Goal: Task Accomplishment & Management: Use online tool/utility

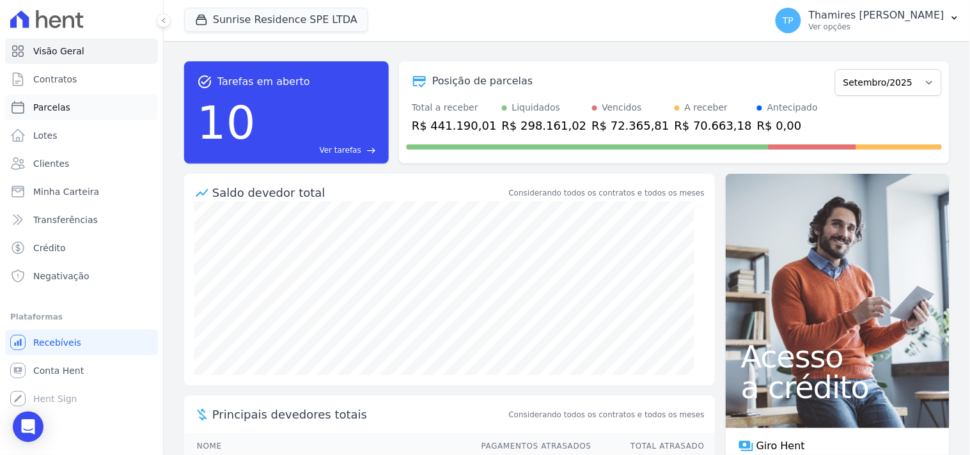
click at [91, 97] on link "Parcelas" at bounding box center [81, 108] width 153 height 26
select select
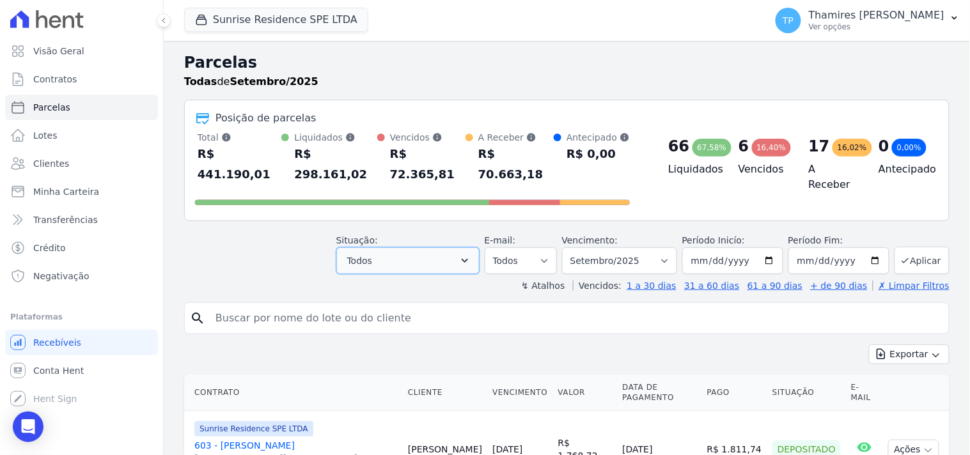
click at [397, 247] on button "Todos" at bounding box center [407, 260] width 143 height 27
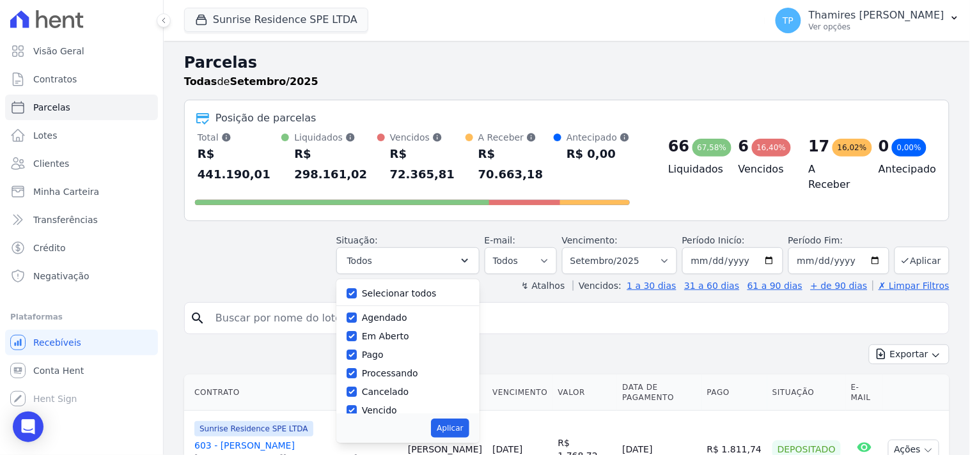
click at [406, 288] on label "Selecionar todos" at bounding box center [399, 293] width 75 height 10
click at [357, 288] on input "Selecionar todos" at bounding box center [351, 293] width 10 height 10
checkbox input "false"
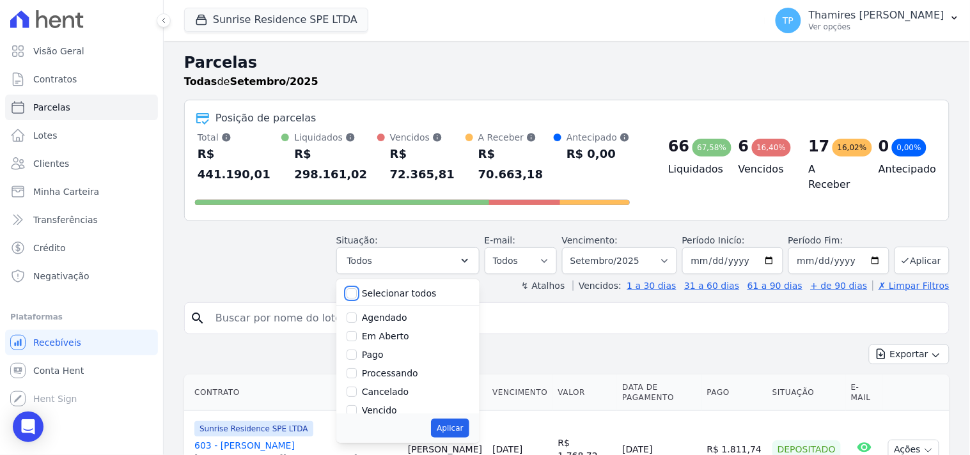
checkbox input "false"
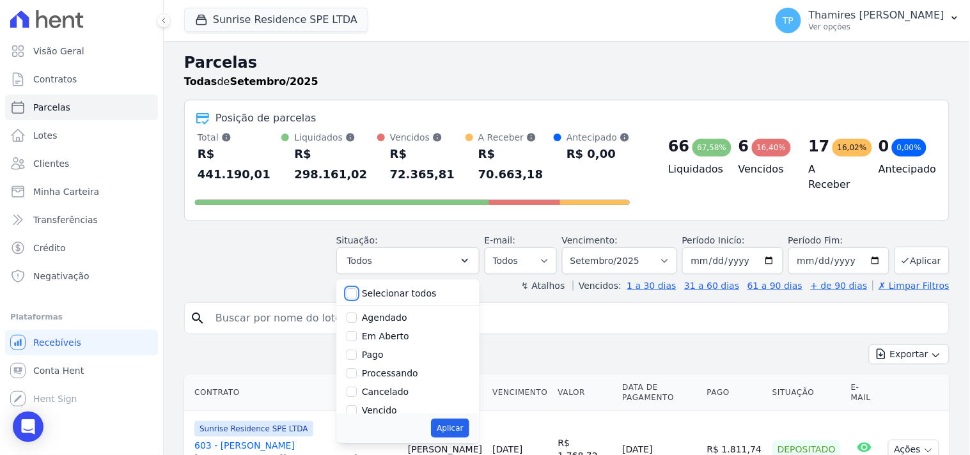
checkbox input "false"
drag, startPoint x: 369, startPoint y: 339, endPoint x: 375, endPoint y: 348, distance: 10.6
click at [369, 346] on div "Pago" at bounding box center [407, 355] width 123 height 19
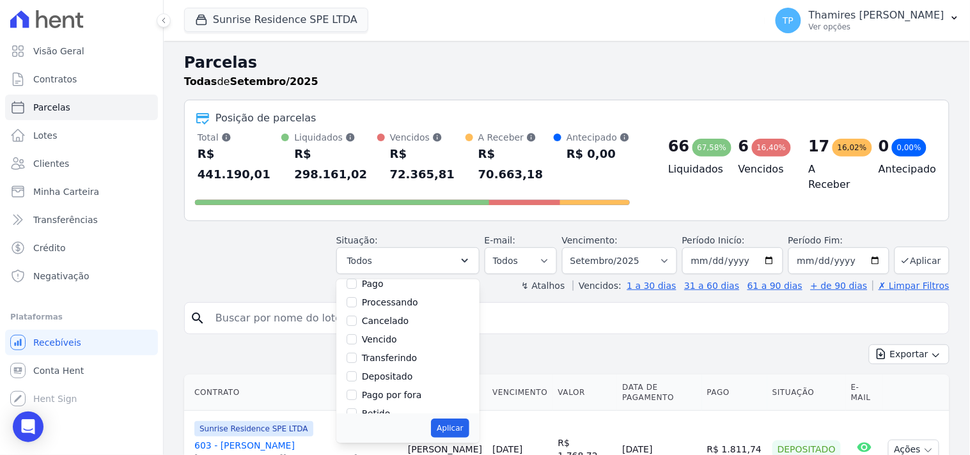
click at [382, 279] on label "Pago" at bounding box center [373, 284] width 22 height 10
click at [357, 279] on input "Pago" at bounding box center [351, 284] width 10 height 10
checkbox input "true"
drag, startPoint x: 386, startPoint y: 339, endPoint x: 398, endPoint y: 341, distance: 11.7
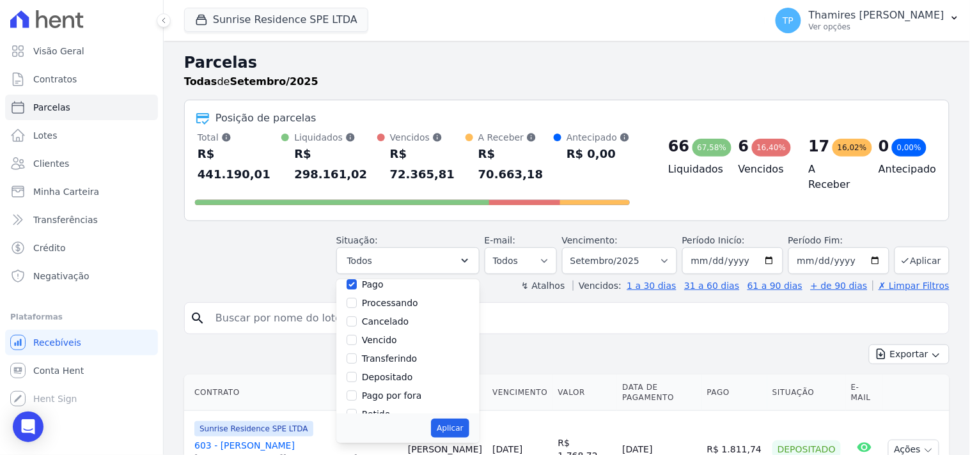
click at [387, 353] on label "Transferindo" at bounding box center [390, 358] width 56 height 10
click at [357, 353] on input "Transferindo" at bounding box center [351, 358] width 10 height 10
checkbox input "true"
click at [454, 419] on button "Aplicar" at bounding box center [450, 428] width 38 height 19
select select "paid"
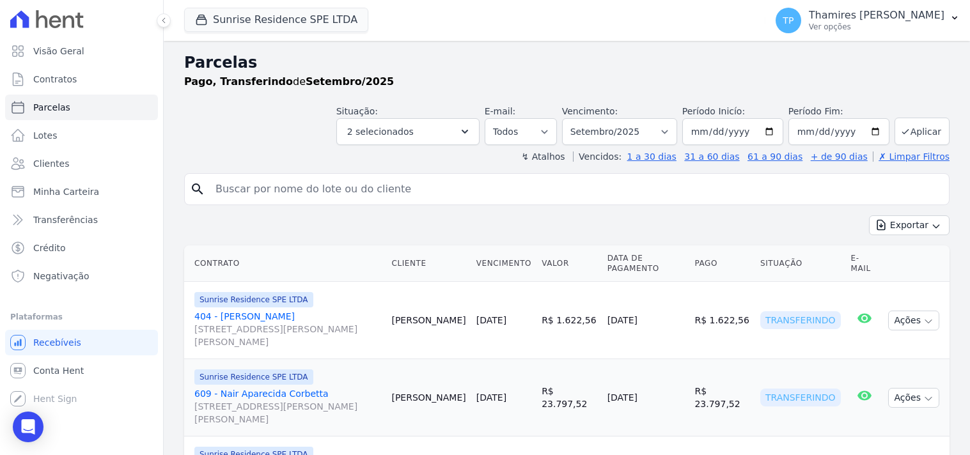
select select
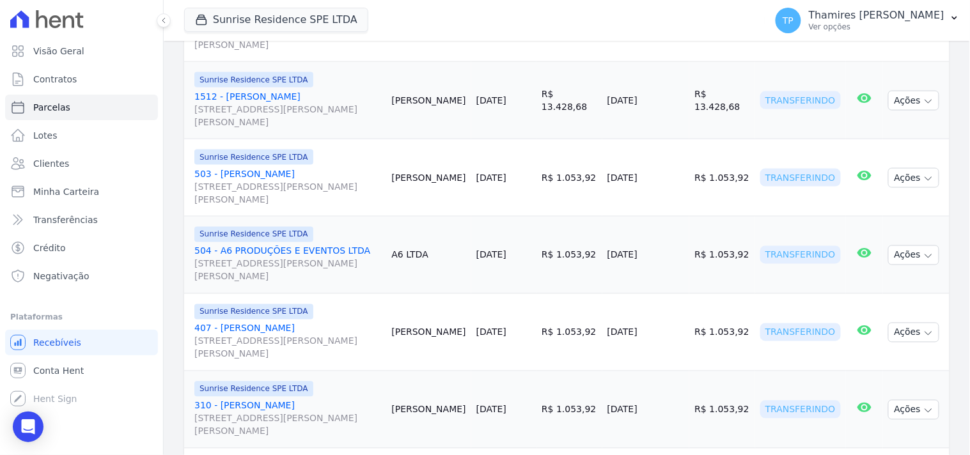
scroll to position [26, 0]
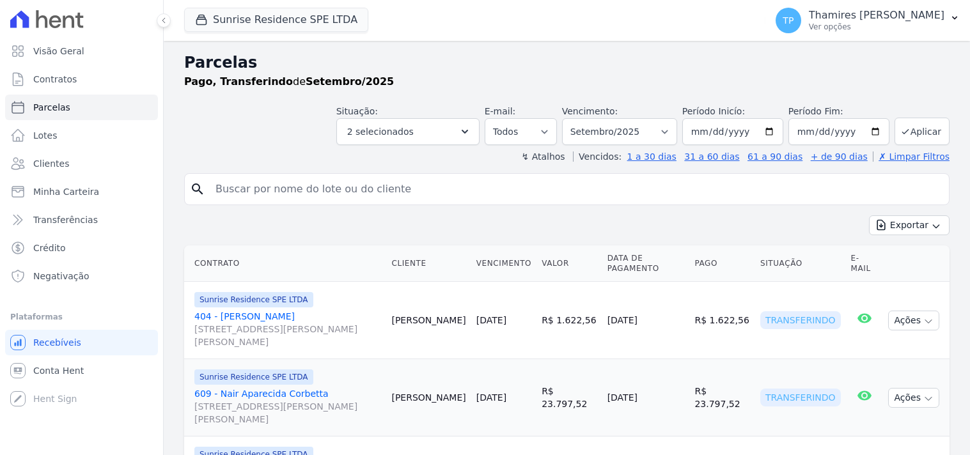
select select
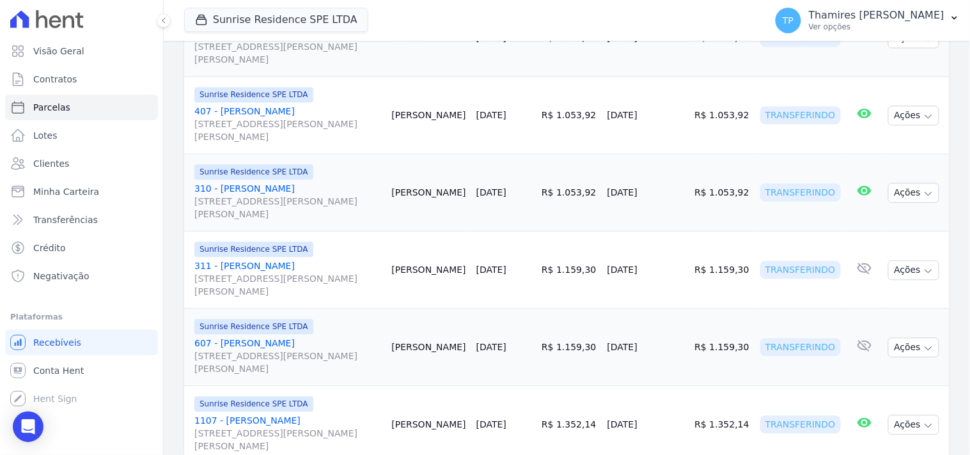
scroll to position [923, 0]
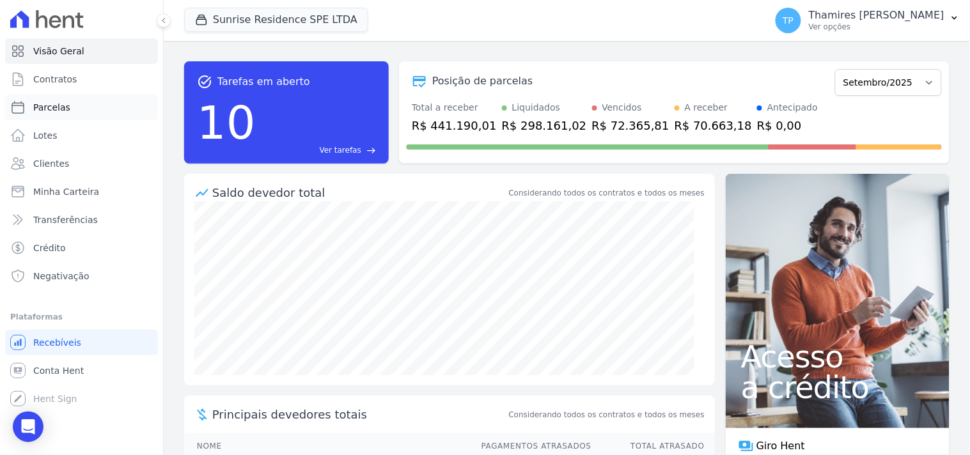
click at [96, 116] on link "Parcelas" at bounding box center [81, 108] width 153 height 26
select select
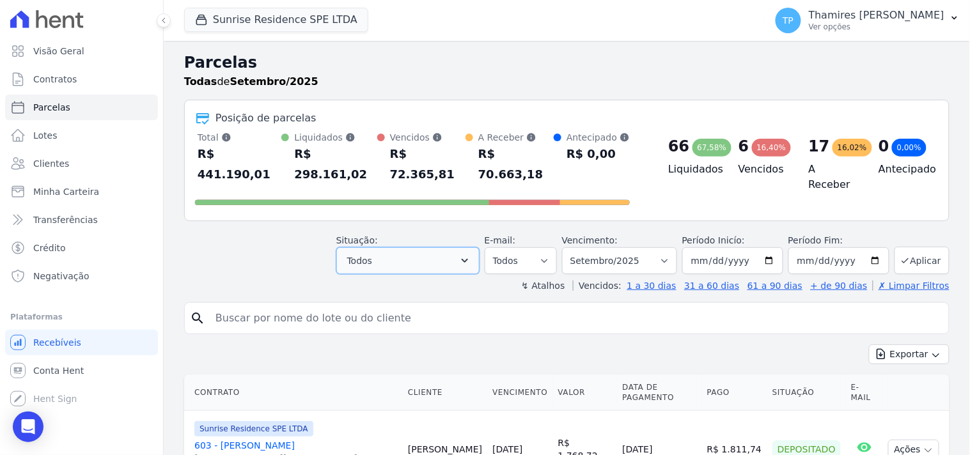
click at [372, 253] on span "Todos" at bounding box center [359, 260] width 25 height 15
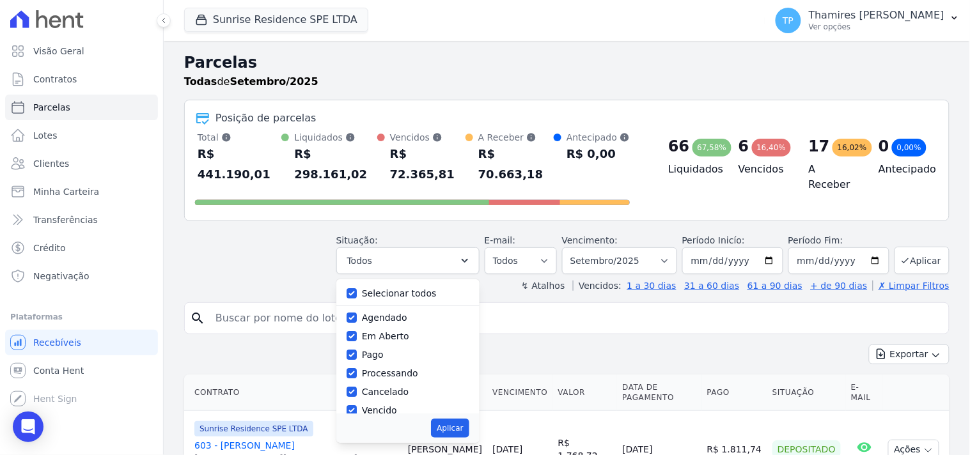
drag, startPoint x: 394, startPoint y: 270, endPoint x: 398, endPoint y: 304, distance: 34.2
click at [394, 288] on label "Selecionar todos" at bounding box center [399, 293] width 75 height 10
click at [357, 288] on input "Selecionar todos" at bounding box center [351, 293] width 10 height 10
checkbox input "false"
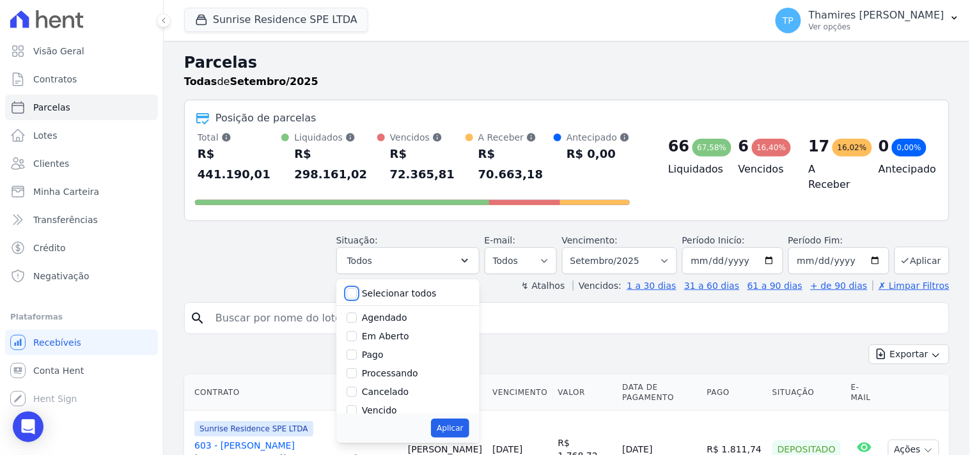
checkbox input "false"
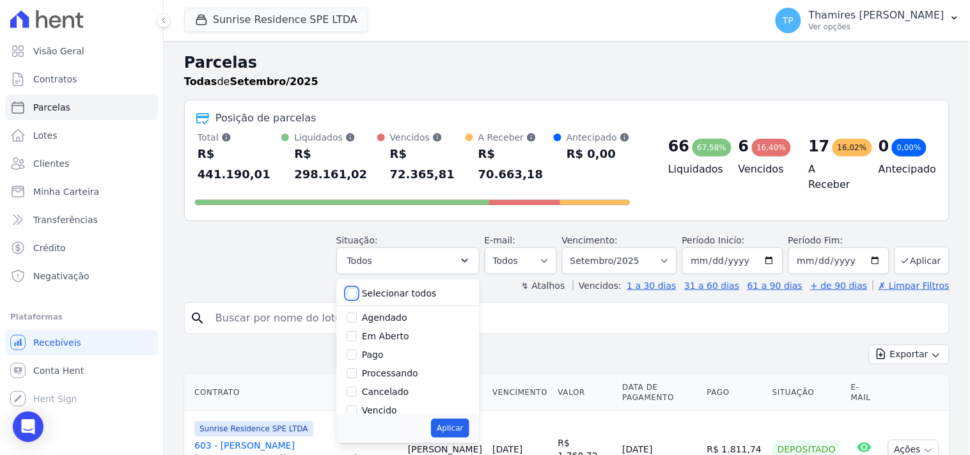
checkbox input "false"
click at [393, 405] on label "Vencido" at bounding box center [379, 410] width 35 height 10
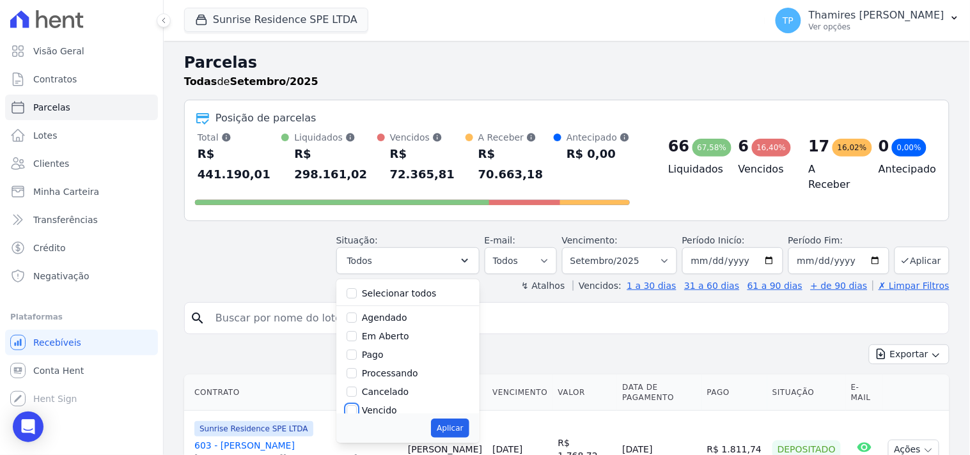
click at [357, 405] on input "Vencido" at bounding box center [351, 410] width 10 height 10
checkbox input "true"
click at [469, 419] on button "Aplicar" at bounding box center [450, 428] width 38 height 19
select select "overdue"
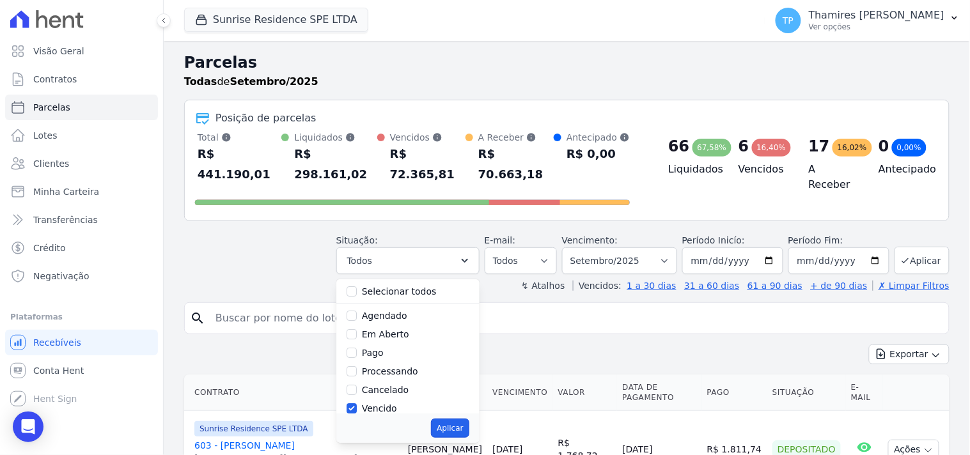
scroll to position [24, 0]
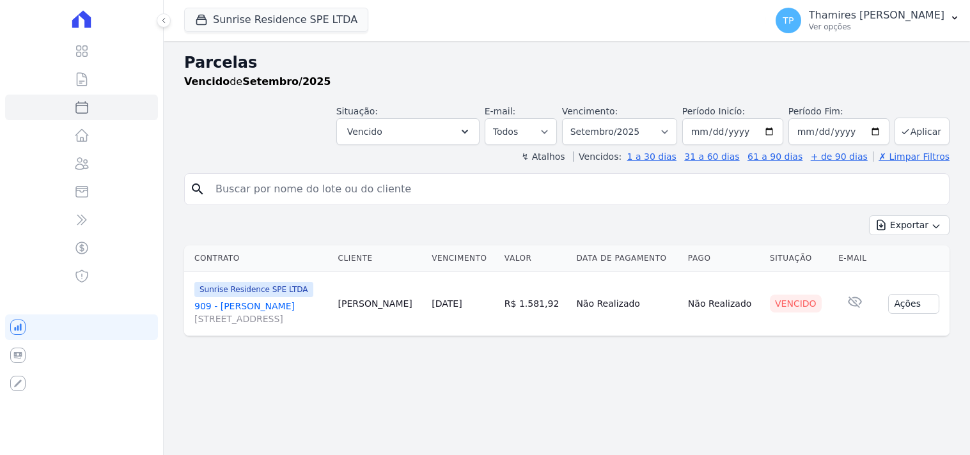
select select
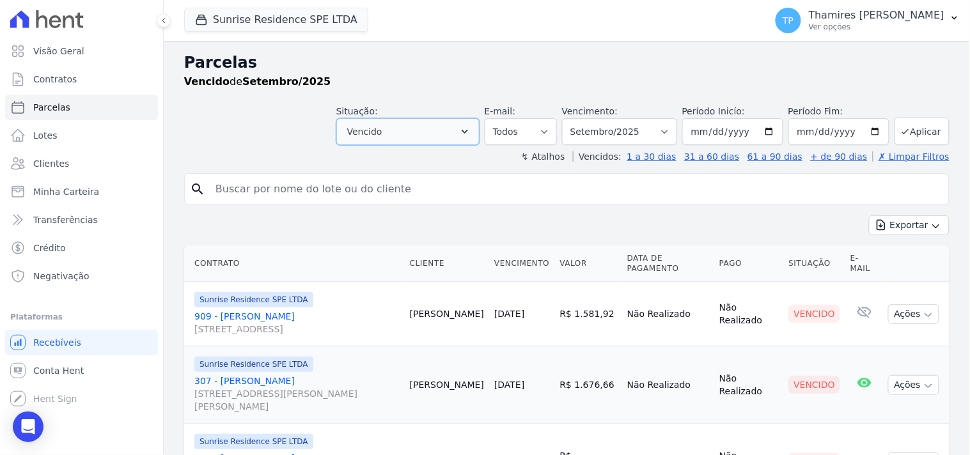
click at [394, 126] on button "Vencido" at bounding box center [407, 131] width 143 height 27
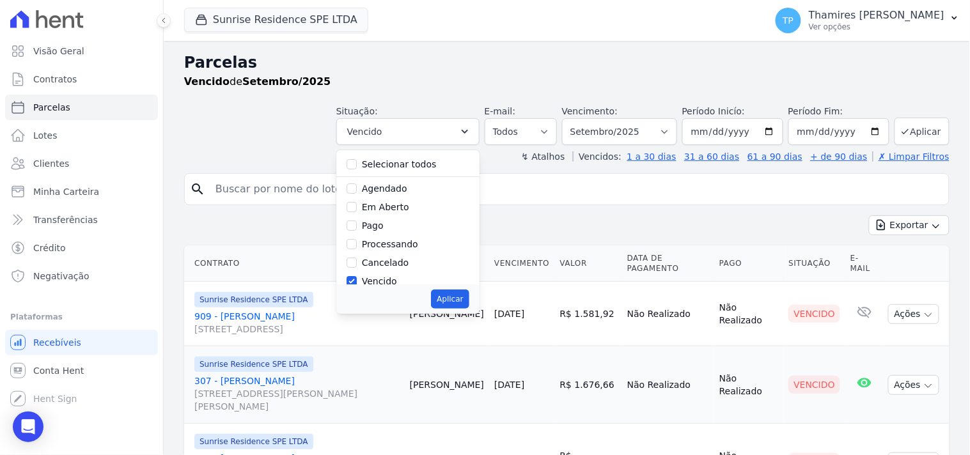
click at [394, 162] on label "Selecionar todos" at bounding box center [399, 164] width 75 height 10
click at [357, 162] on input "Selecionar todos" at bounding box center [351, 164] width 10 height 10
checkbox input "true"
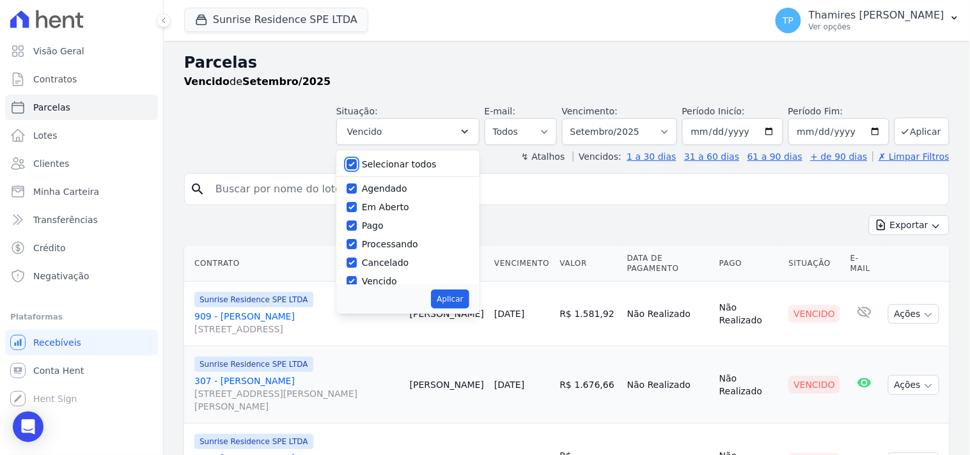
checkbox input "true"
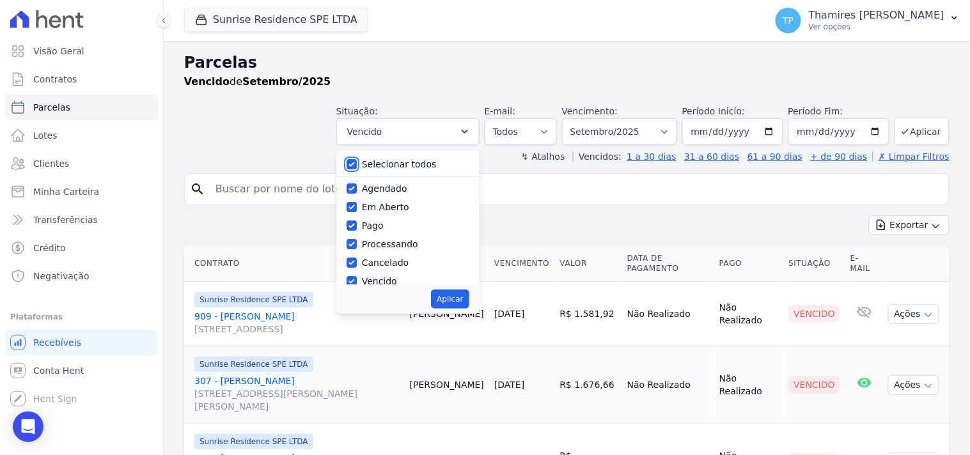
checkbox input "true"
click at [396, 162] on label "Selecionar todos" at bounding box center [399, 164] width 75 height 10
click at [357, 162] on input "Selecionar todos" at bounding box center [351, 164] width 10 height 10
checkbox input "false"
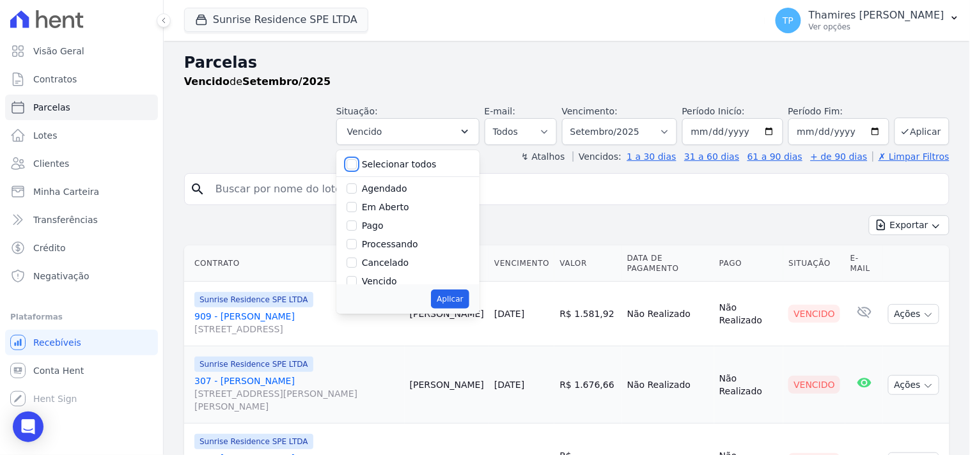
checkbox input "false"
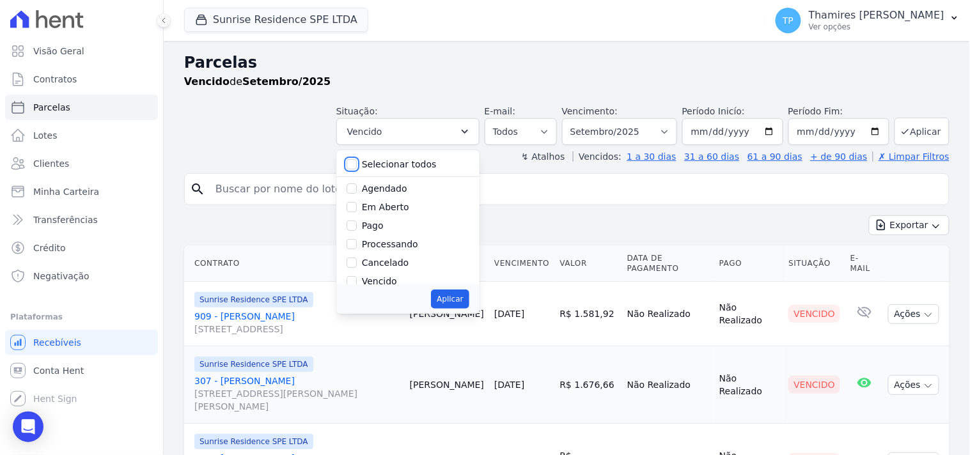
checkbox input "false"
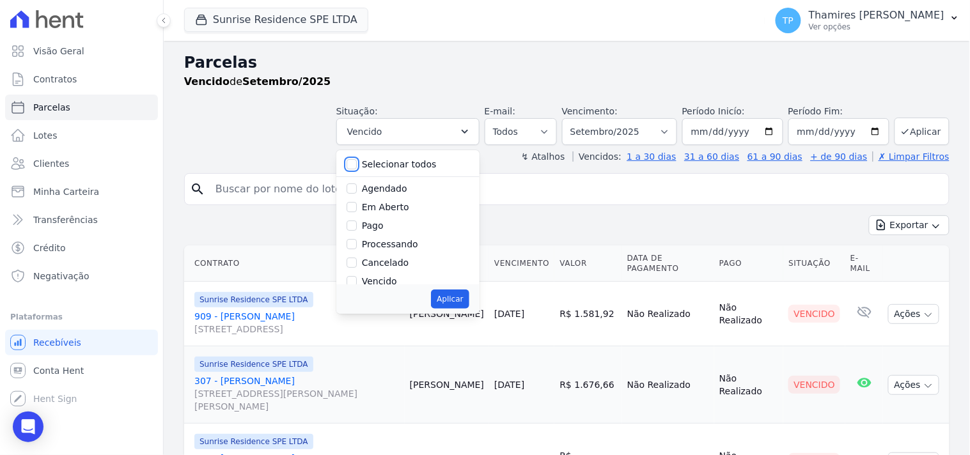
scroll to position [71, 0]
click at [391, 227] on label "Transferindo" at bounding box center [390, 229] width 56 height 10
click at [357, 227] on input "Transferindo" at bounding box center [351, 229] width 10 height 10
checkbox input "true"
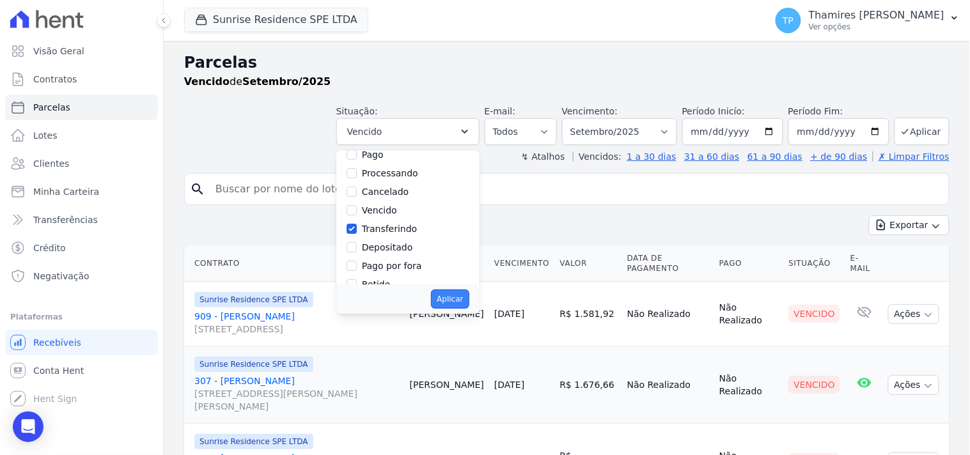
drag, startPoint x: 467, startPoint y: 297, endPoint x: 456, endPoint y: 316, distance: 22.6
click at [465, 296] on button "Aplicar" at bounding box center [450, 299] width 38 height 19
select select "transferring"
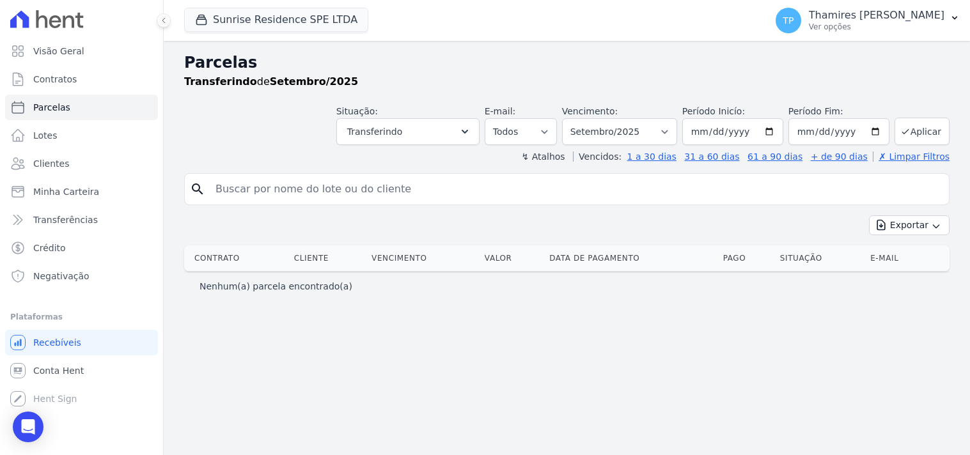
select select
click at [101, 47] on link "Visão Geral" at bounding box center [81, 51] width 153 height 26
